Goal: Information Seeking & Learning: Learn about a topic

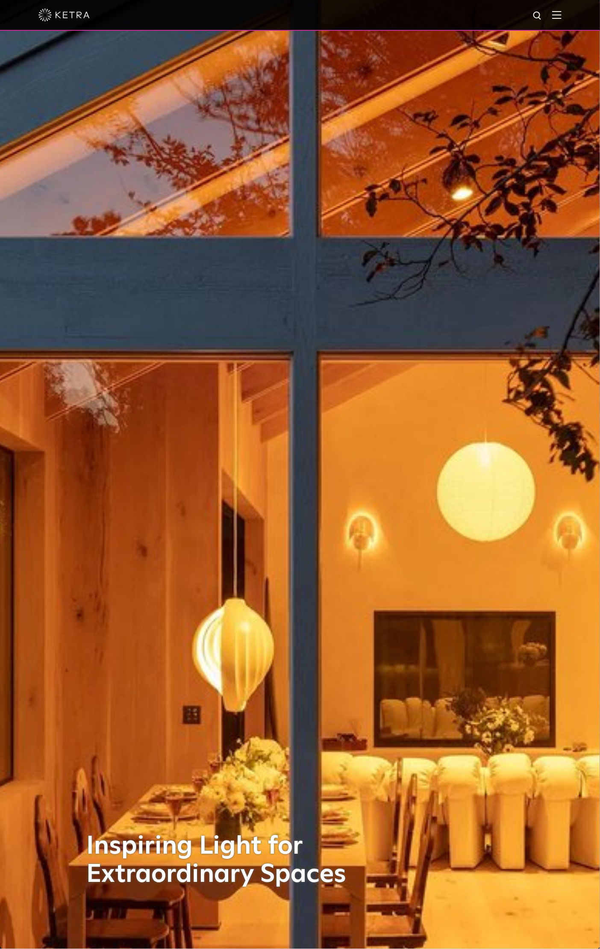
click at [562, 18] on img at bounding box center [556, 15] width 9 height 8
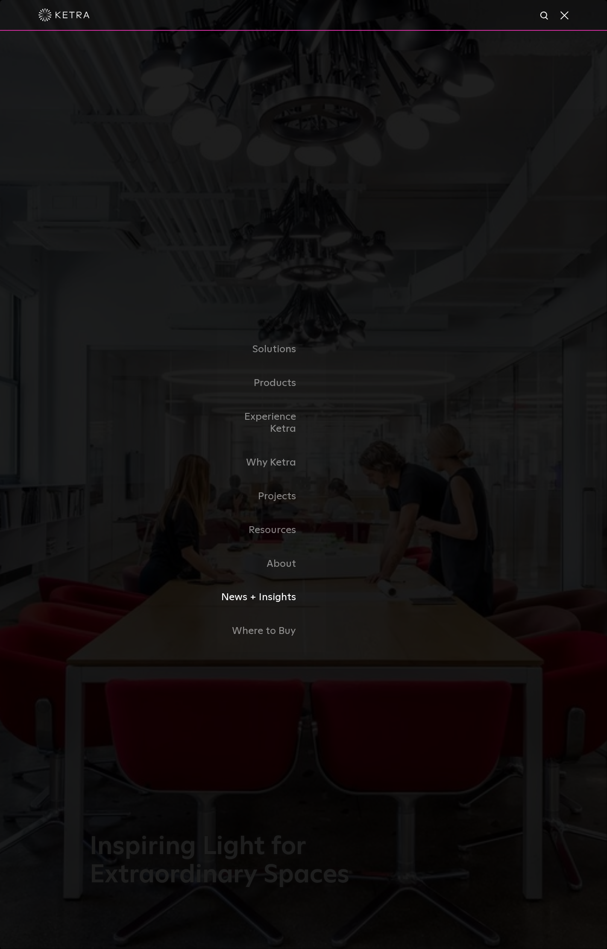
click at [265, 593] on link "News + Insights" at bounding box center [260, 597] width 88 height 34
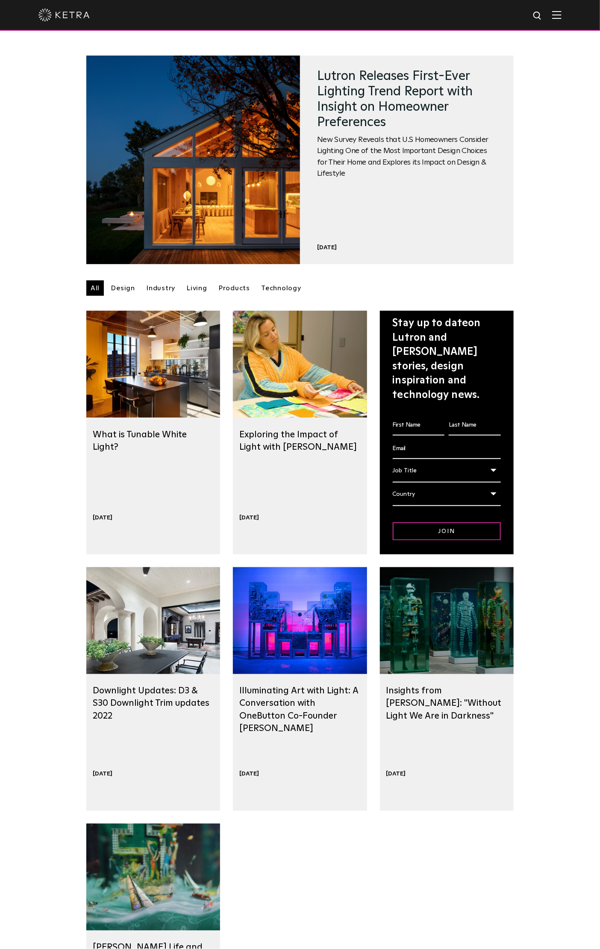
click at [548, 238] on div "News + Insights Featured Lutron Releases First-Ever Lighting Trend Report with …" at bounding box center [300, 160] width 600 height 209
click at [562, 11] on img at bounding box center [556, 15] width 9 height 8
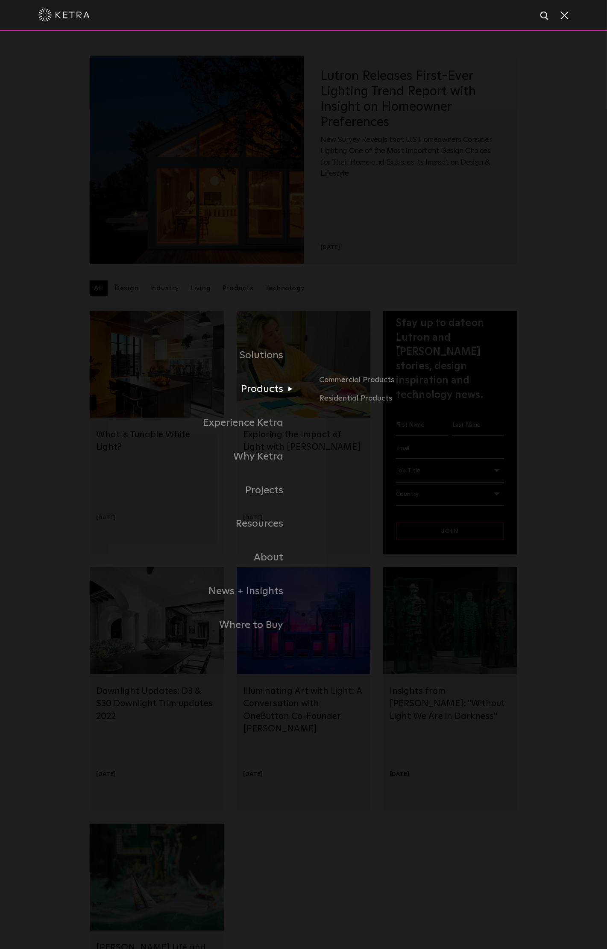
click at [253, 387] on link "Products" at bounding box center [182, 389] width 244 height 34
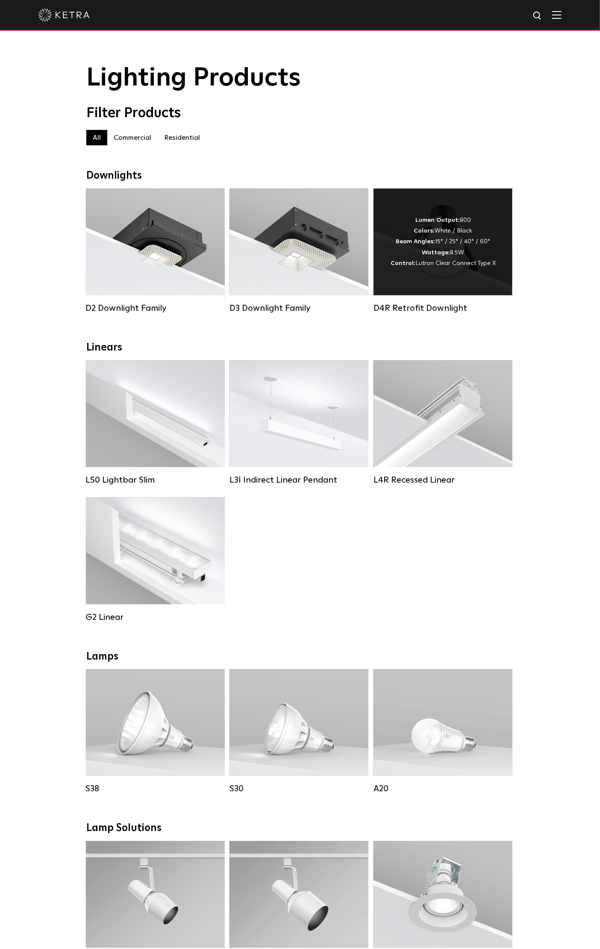
click at [497, 287] on div "Lumen Output: 800 Colors: White / Black Beam Angles: 15° / 25° / 40° / 60° Watt…" at bounding box center [443, 241] width 139 height 107
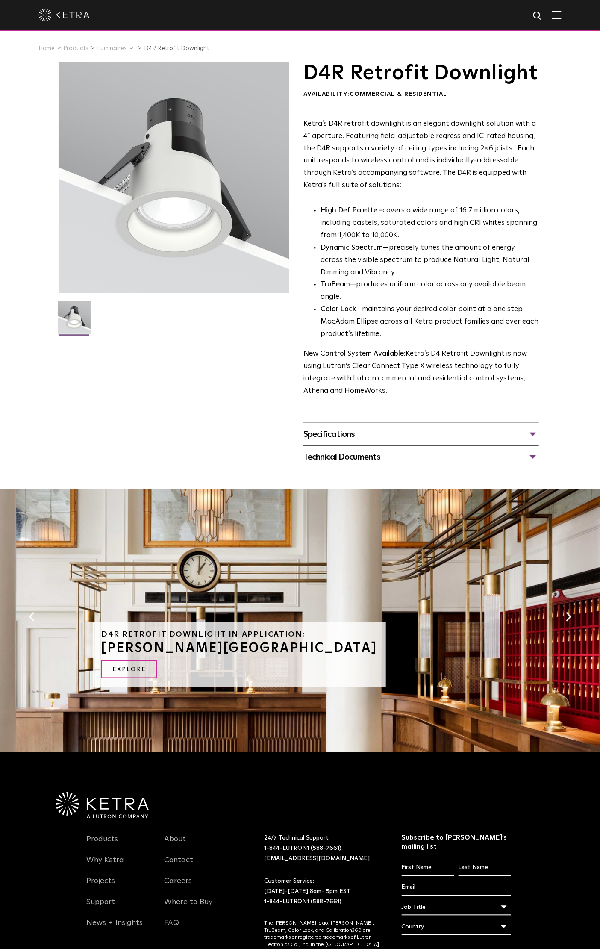
click at [336, 441] on div "Specifications" at bounding box center [420, 434] width 235 height 14
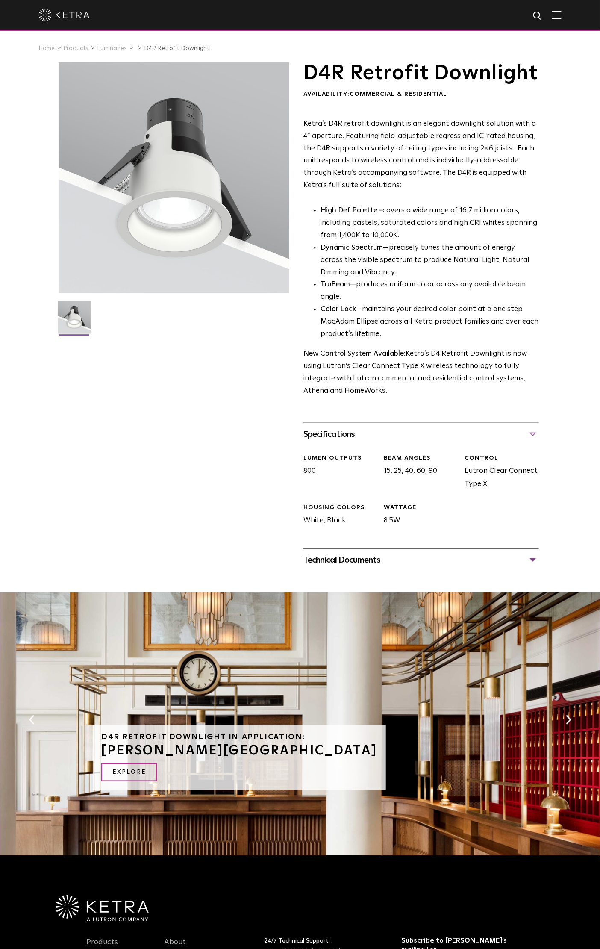
click at [336, 567] on div "Technical Documents" at bounding box center [420, 560] width 235 height 14
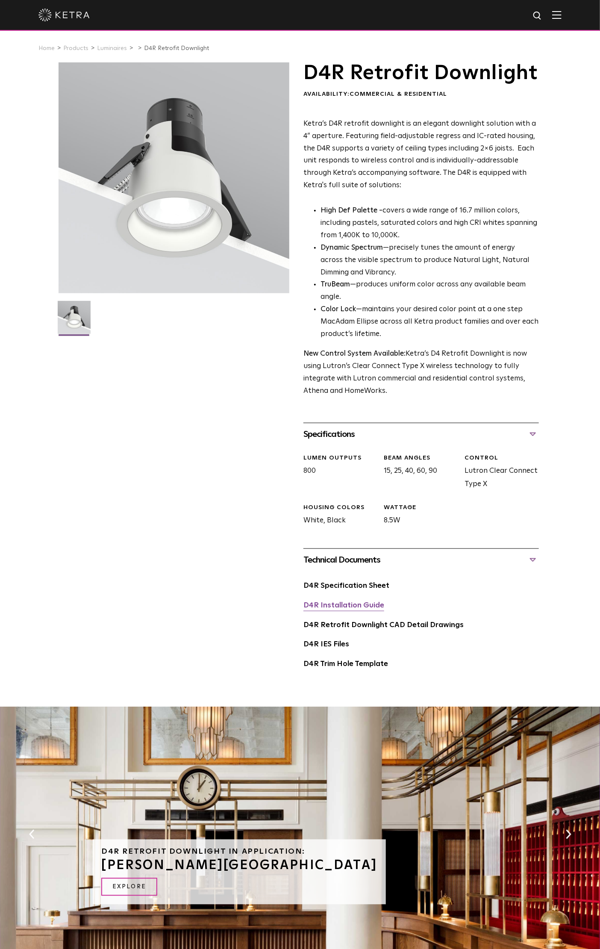
click at [353, 609] on link "D4R Installation Guide" at bounding box center [343, 605] width 81 height 7
click at [336, 589] on link "D4R Specification Sheet" at bounding box center [346, 585] width 86 height 7
